Goal: Navigation & Orientation: Go to known website

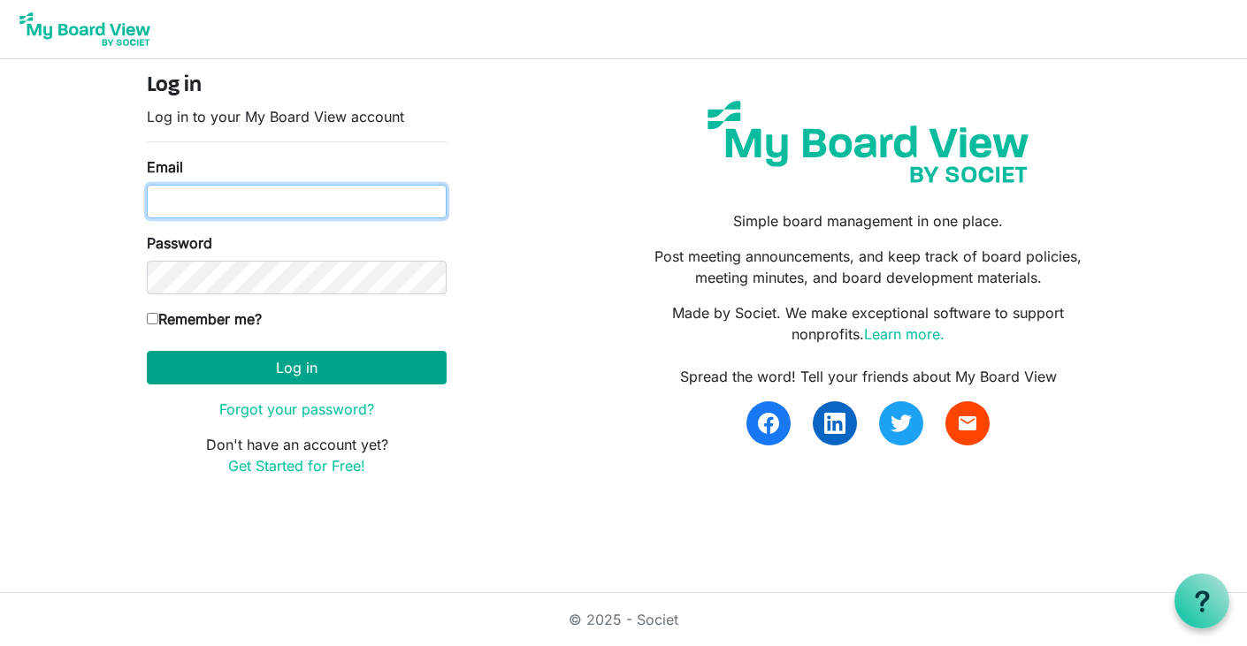
type input "programs@lgbtcenterofreading.com"
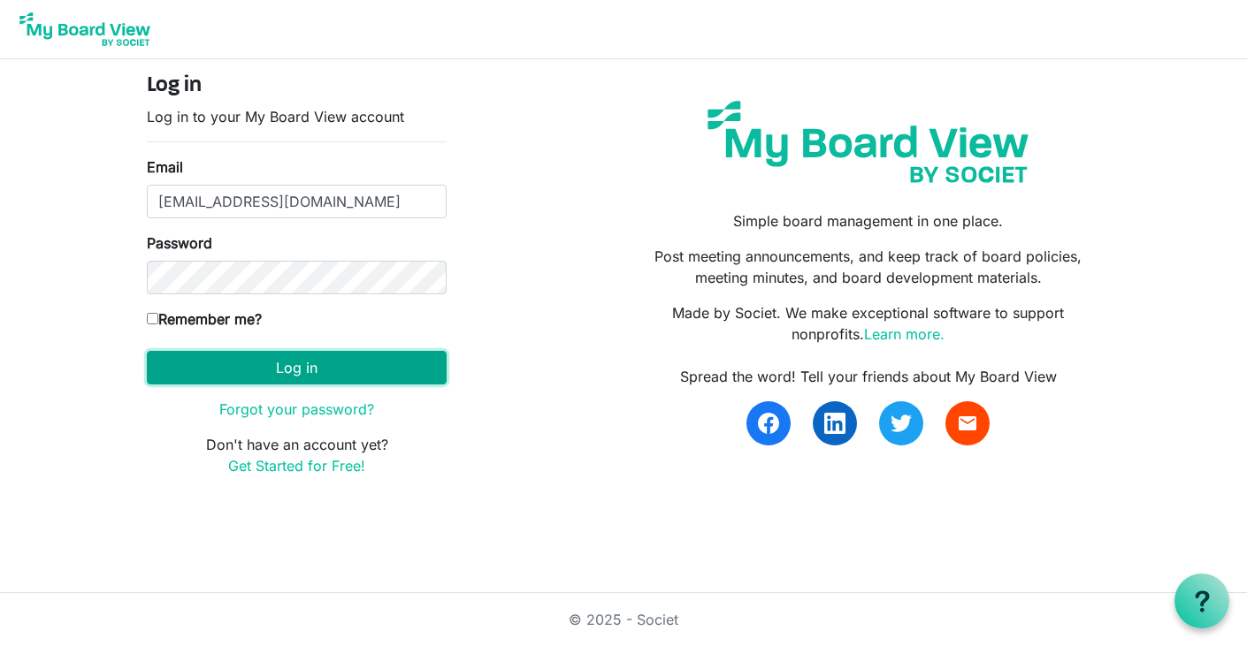
click at [392, 363] on button "Log in" at bounding box center [297, 368] width 300 height 34
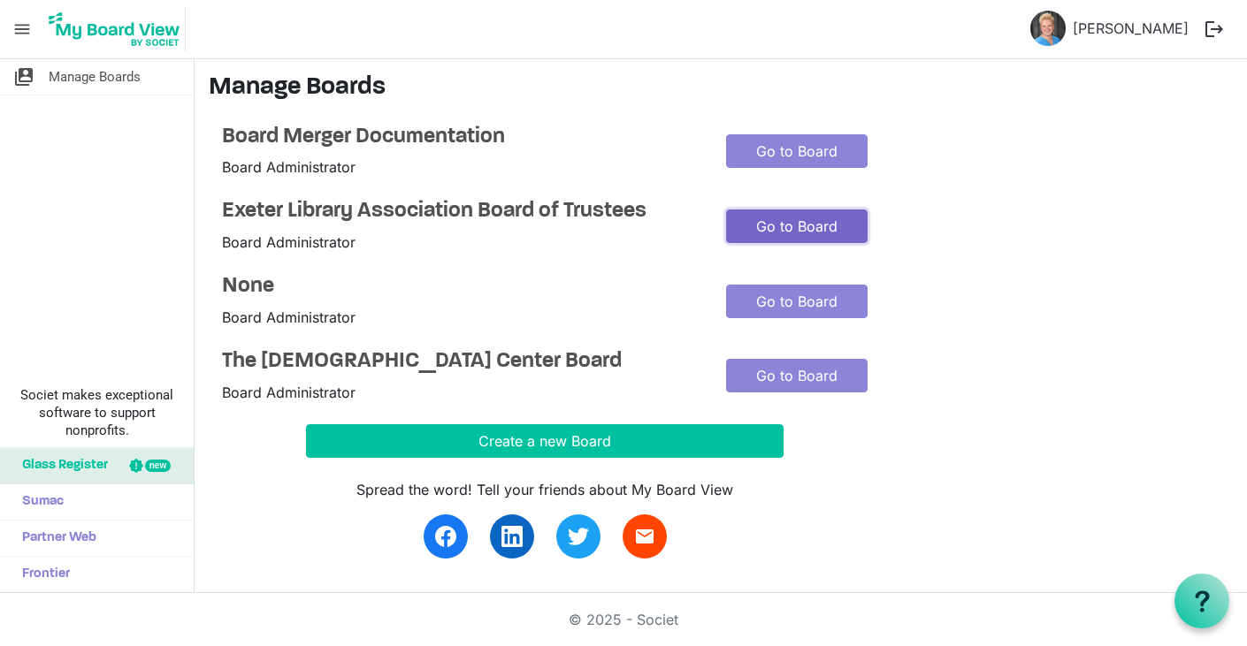
click at [796, 225] on link "Go to Board" at bounding box center [797, 227] width 142 height 34
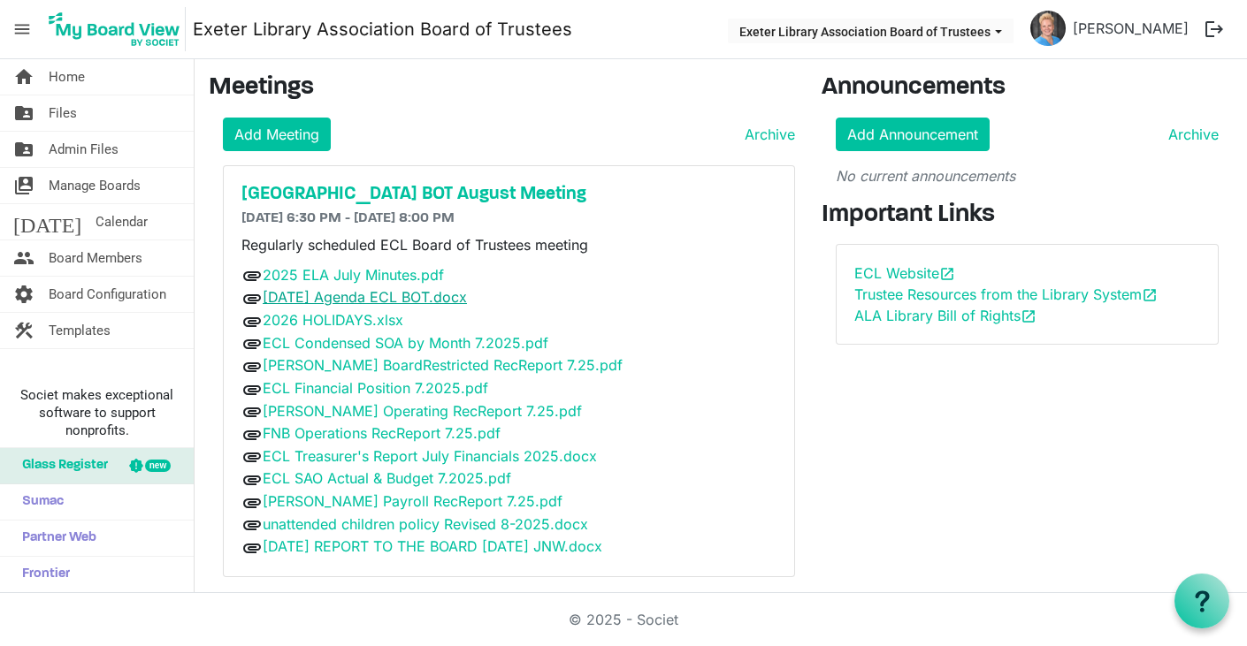
click at [372, 298] on link "August 11 2025 Agenda ECL BOT.docx" at bounding box center [365, 297] width 204 height 18
